Goal: Transaction & Acquisition: Download file/media

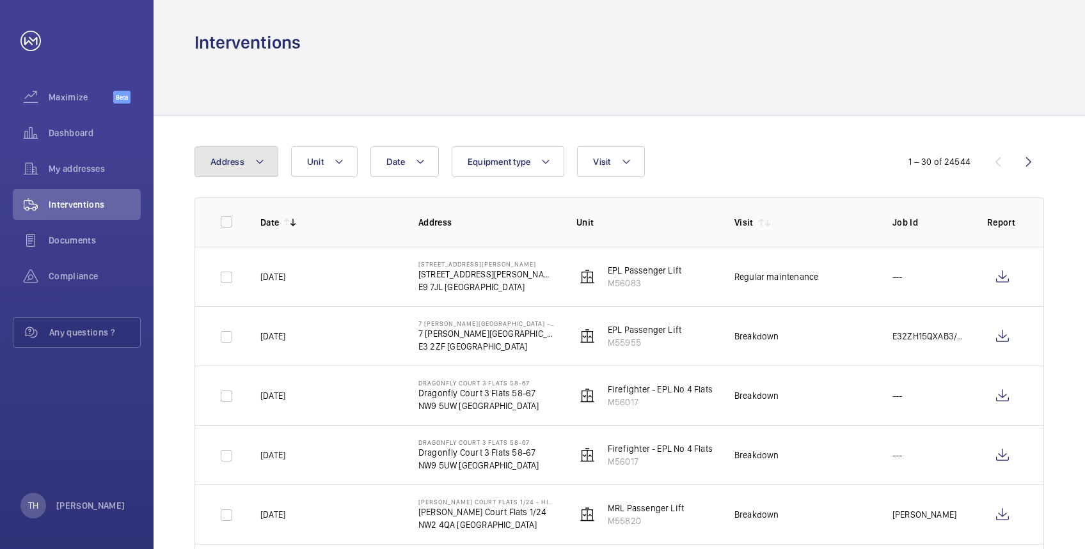
click at [264, 159] on button "Address" at bounding box center [236, 161] width 84 height 31
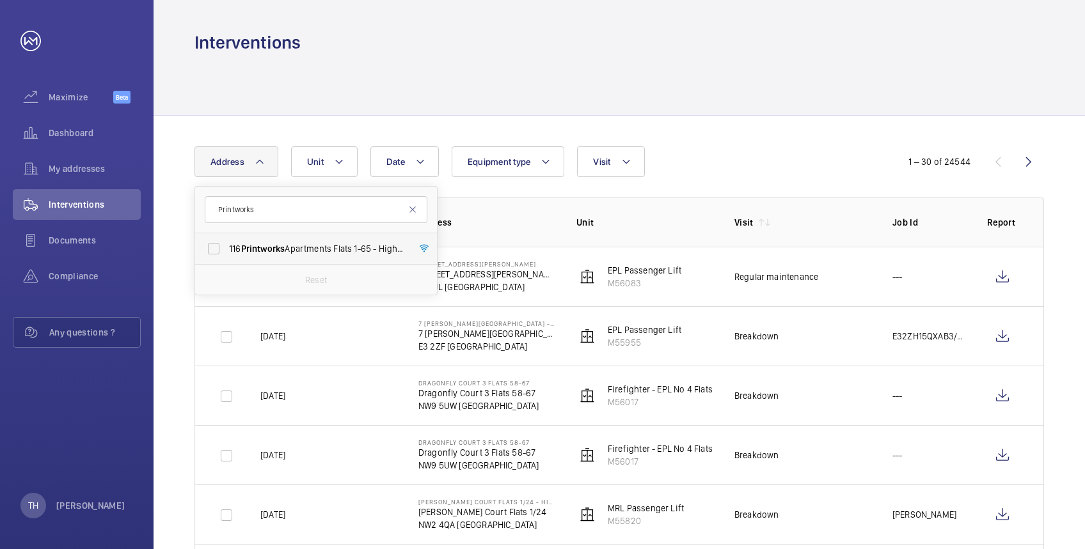
type input "Printworks"
click at [268, 244] on span "Printworks" at bounding box center [263, 249] width 44 height 10
click at [226, 244] on input "116 Printworks Apartments Flats 1-65 - High Risk Building - 116 Printworks Apar…" at bounding box center [214, 249] width 26 height 26
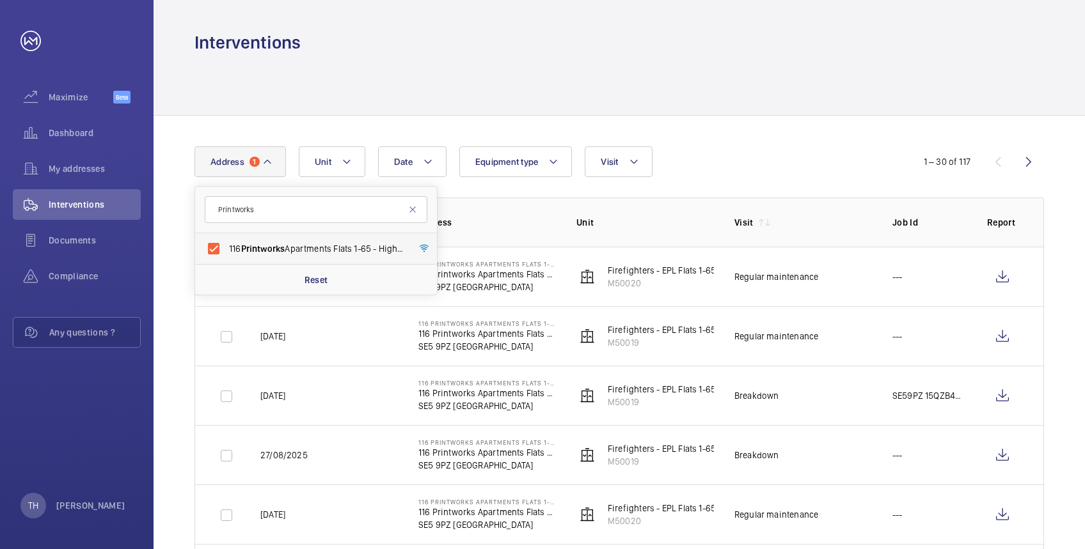
click at [331, 245] on span "116 Printworks Apartments Flats 1-65 - High Risk Building - 116 Printworks Apar…" at bounding box center [317, 248] width 176 height 13
click at [226, 245] on input "116 Printworks Apartments Flats 1-65 - High Risk Building - 116 Printworks Apar…" at bounding box center [214, 249] width 26 height 26
checkbox input "false"
click at [721, 86] on div at bounding box center [618, 84] width 849 height 61
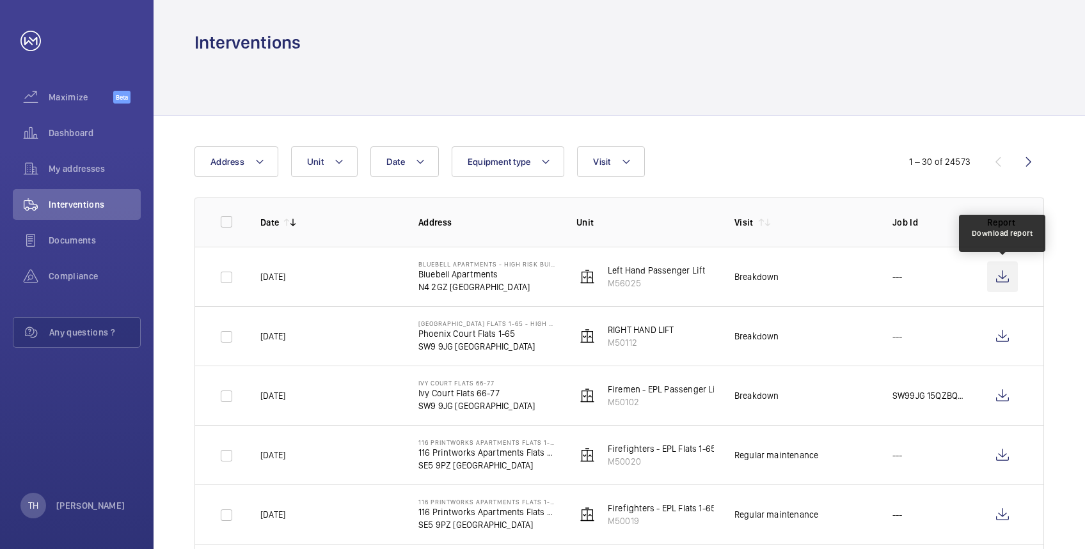
click at [1000, 272] on wm-front-icon-button at bounding box center [1002, 277] width 31 height 31
